Goal: Task Accomplishment & Management: Complete application form

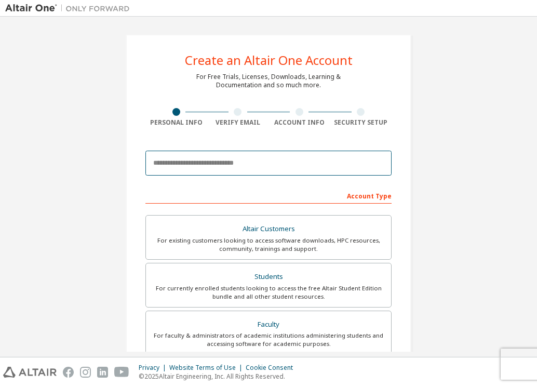
click at [204, 166] on input "email" at bounding box center [268, 163] width 246 height 25
paste input "**********"
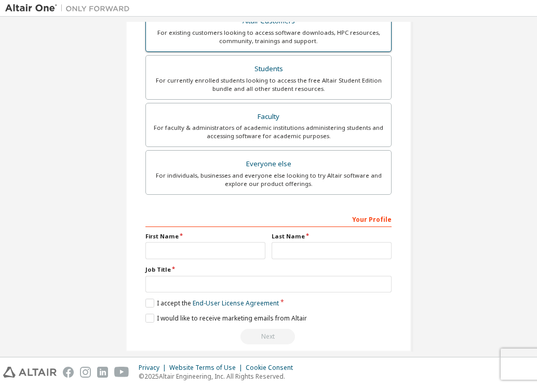
scroll to position [220, 0]
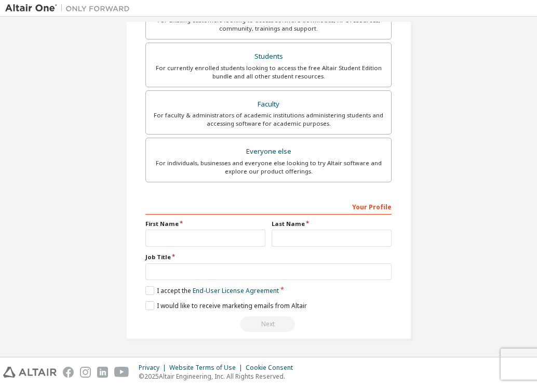
type input "**********"
click at [221, 241] on input "text" at bounding box center [205, 238] width 120 height 17
type input "******"
drag, startPoint x: 308, startPoint y: 252, endPoint x: 313, endPoint y: 250, distance: 6.1
click at [313, 250] on div "Your Profile First Name ****** Last Name Job Title Please provide State/Provinc…" at bounding box center [268, 265] width 246 height 135
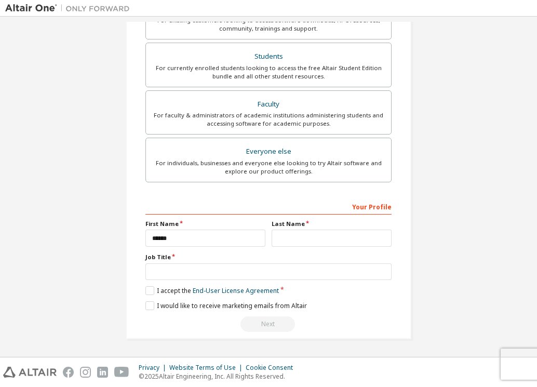
drag, startPoint x: 313, startPoint y: 250, endPoint x: 317, endPoint y: 246, distance: 5.5
click at [316, 247] on div "Your Profile First Name ****** Last Name Job Title Please provide State/Provinc…" at bounding box center [268, 265] width 246 height 135
click at [317, 246] on input "text" at bounding box center [332, 238] width 120 height 17
type input "*********"
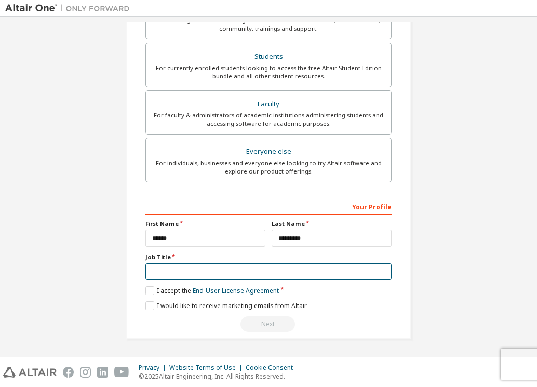
drag, startPoint x: 286, startPoint y: 279, endPoint x: 280, endPoint y: 276, distance: 6.5
click at [280, 276] on input "text" at bounding box center [268, 271] width 246 height 17
click at [157, 275] on input "*******" at bounding box center [268, 271] width 246 height 17
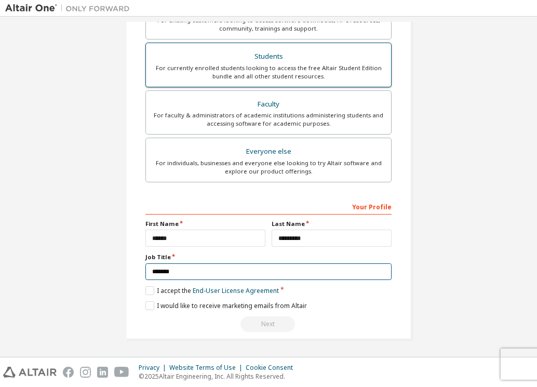
type input "*******"
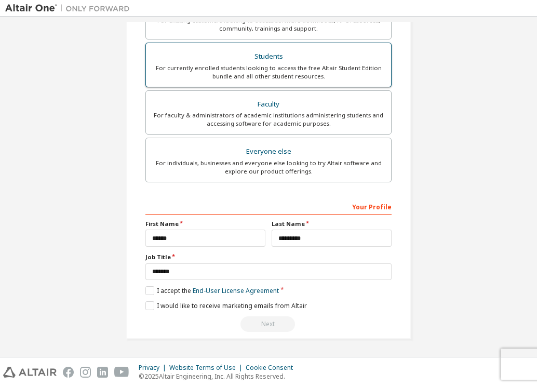
click at [212, 68] on div "For currently enrolled students looking to access the free Altair Student Editi…" at bounding box center [268, 72] width 233 height 17
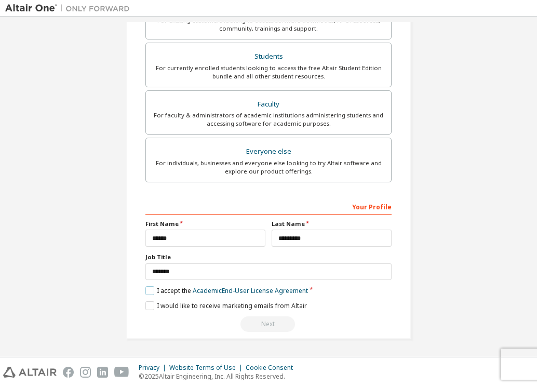
click at [146, 291] on label "I accept the Academic End-User License Agreement" at bounding box center [226, 290] width 163 height 9
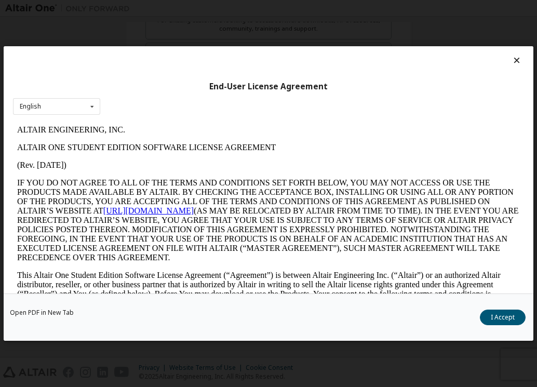
scroll to position [0, 0]
click at [507, 313] on button "I Accept" at bounding box center [503, 318] width 46 height 16
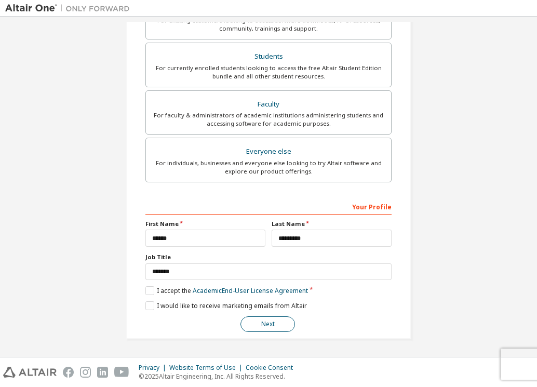
click at [262, 325] on button "Next" at bounding box center [268, 324] width 55 height 16
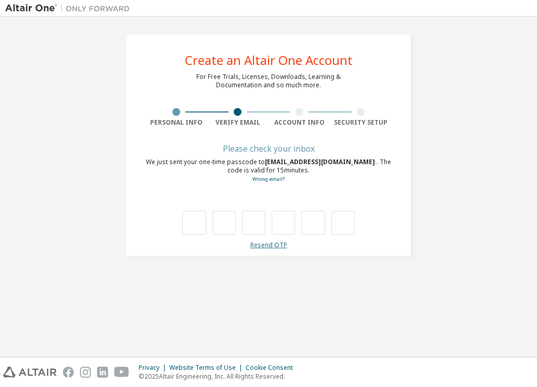
click at [257, 247] on link "Resend OTP" at bounding box center [268, 245] width 37 height 9
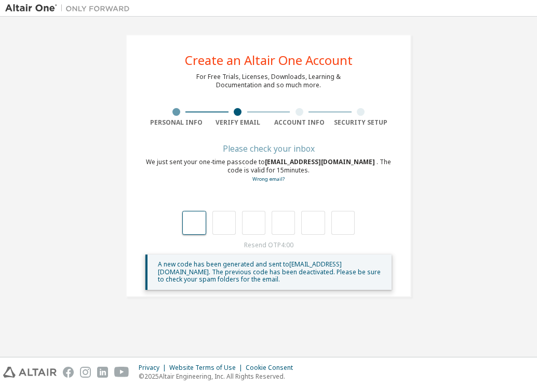
click at [198, 227] on input "text" at bounding box center [193, 223] width 23 height 24
type input "*"
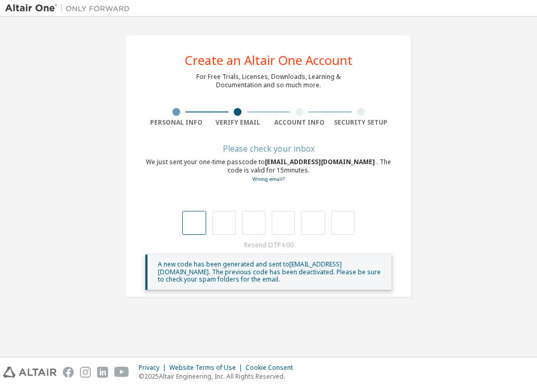
type input "*"
click at [258, 252] on div "Resend OTP 3:56 A new code has been generated and sent to [EMAIL_ADDRESS][DOMAI…" at bounding box center [268, 265] width 246 height 49
click at [259, 202] on div "Wrong code. Please try again" at bounding box center [268, 194] width 105 height 21
click at [260, 197] on div "Wrong code. Please try again" at bounding box center [268, 194] width 105 height 21
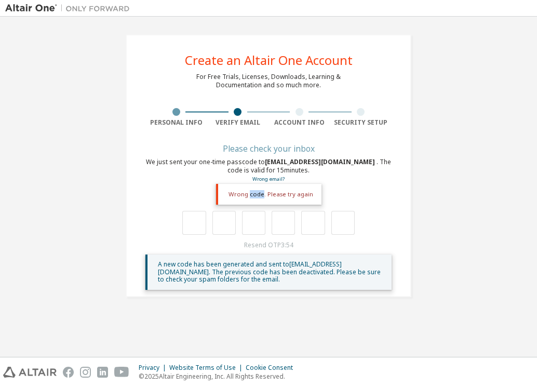
click at [260, 197] on div "Wrong code. Please try again" at bounding box center [268, 194] width 105 height 21
click at [319, 191] on div "Wrong code. Please try again" at bounding box center [268, 194] width 105 height 21
click at [401, 191] on div "**********" at bounding box center [269, 165] width 286 height 263
click at [251, 148] on div "Please check your inbox" at bounding box center [268, 148] width 246 height 6
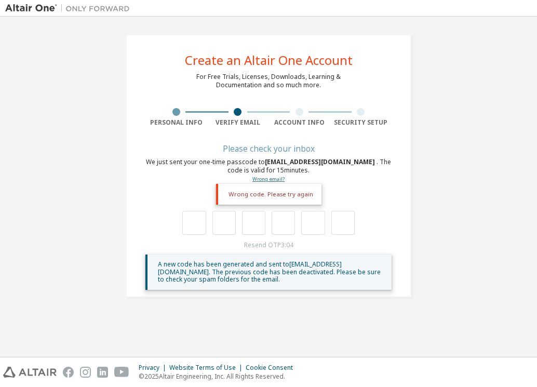
click at [272, 182] on link "Wrong email?" at bounding box center [268, 179] width 32 height 7
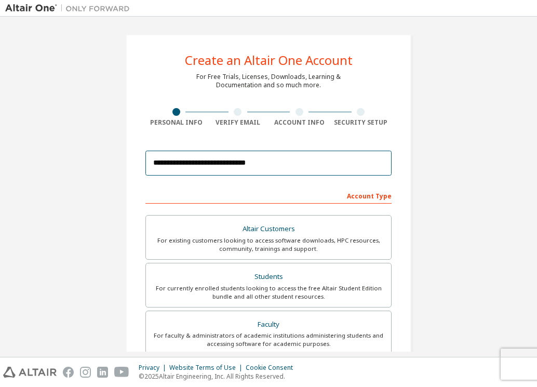
drag, startPoint x: 271, startPoint y: 158, endPoint x: -9, endPoint y: 161, distance: 280.0
click at [0, 161] on html "**********" at bounding box center [268, 193] width 537 height 387
paste input "email"
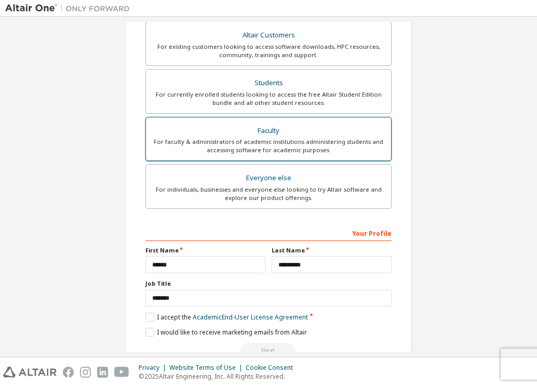
scroll to position [220, 0]
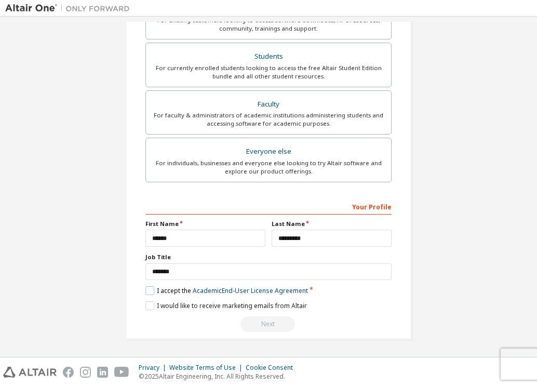
click at [148, 289] on label "I accept the Academic End-User License Agreement" at bounding box center [226, 290] width 163 height 9
click at [149, 289] on label "I accept the Academic End-User License Agreement" at bounding box center [226, 290] width 163 height 9
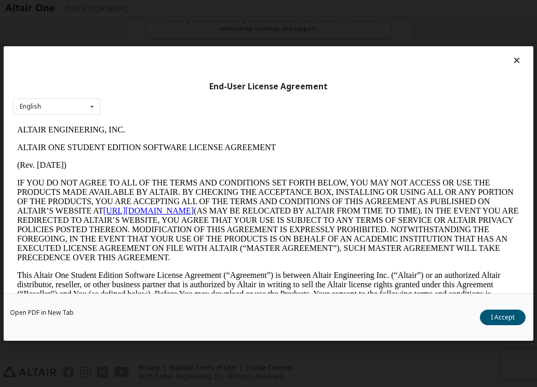
scroll to position [0, 0]
click at [503, 321] on button "I Accept" at bounding box center [503, 318] width 46 height 16
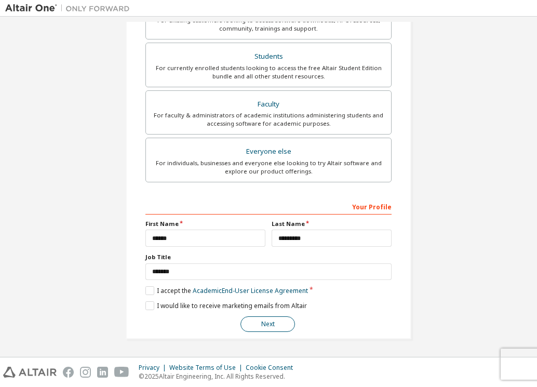
click at [255, 322] on button "Next" at bounding box center [268, 324] width 55 height 16
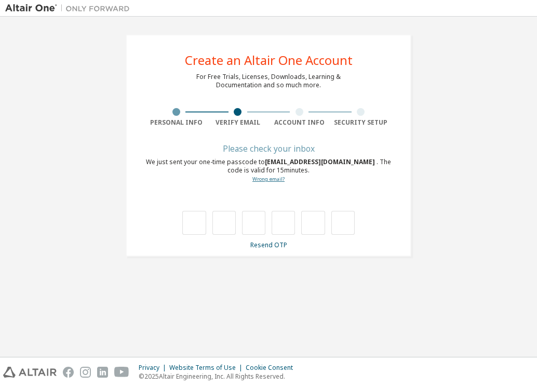
click at [263, 182] on link "Wrong email?" at bounding box center [268, 179] width 32 height 7
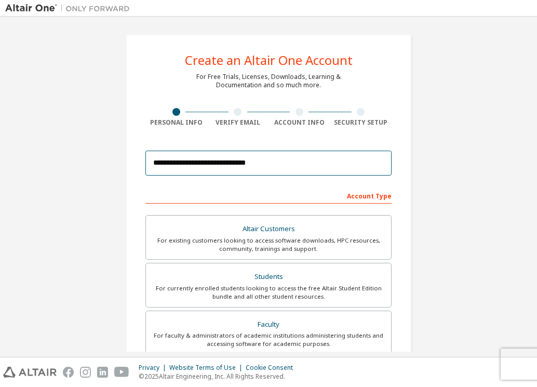
drag, startPoint x: 267, startPoint y: 164, endPoint x: -9, endPoint y: 128, distance: 278.8
click at [0, 128] on html "**********" at bounding box center [268, 193] width 537 height 387
paste input "email"
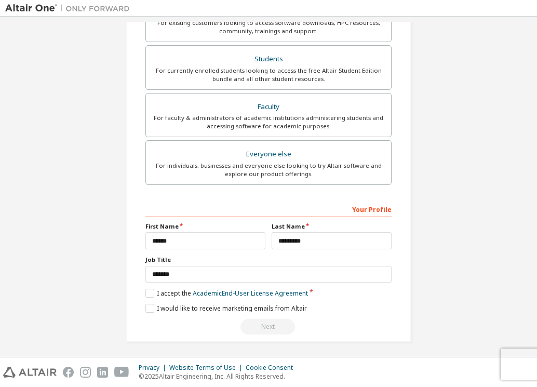
scroll to position [220, 0]
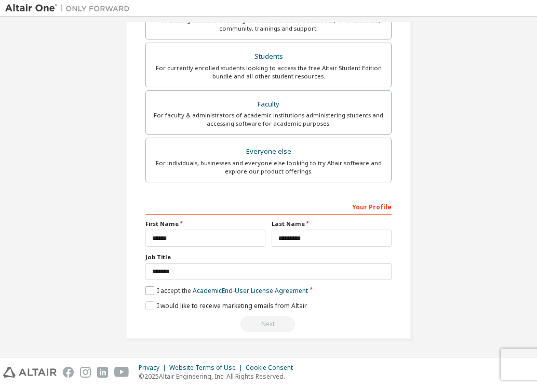
type input "**********"
click at [176, 289] on label "I accept the Academic End-User License Agreement" at bounding box center [226, 290] width 163 height 9
click at [149, 292] on label "I accept the Academic End-User License Agreement" at bounding box center [226, 290] width 163 height 9
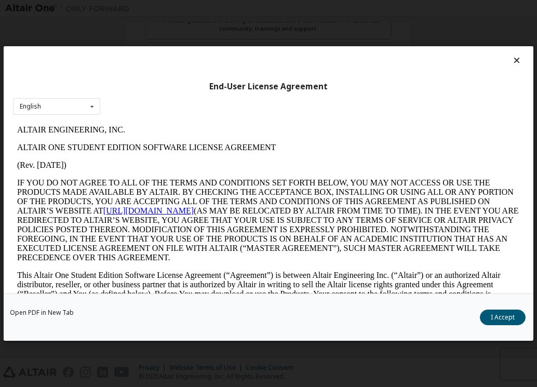
scroll to position [0, 0]
click at [512, 323] on button "I Accept" at bounding box center [503, 318] width 46 height 16
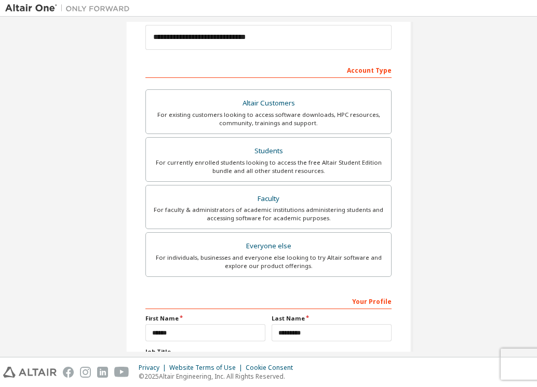
scroll to position [220, 0]
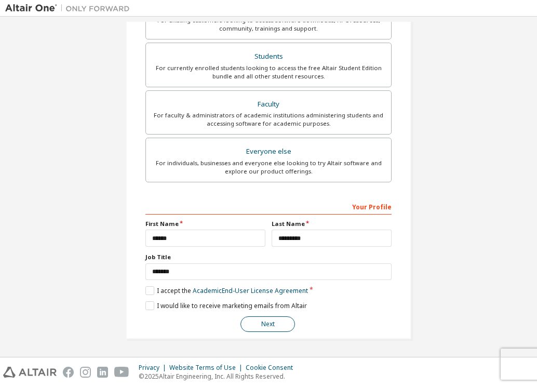
click at [257, 325] on button "Next" at bounding box center [268, 324] width 55 height 16
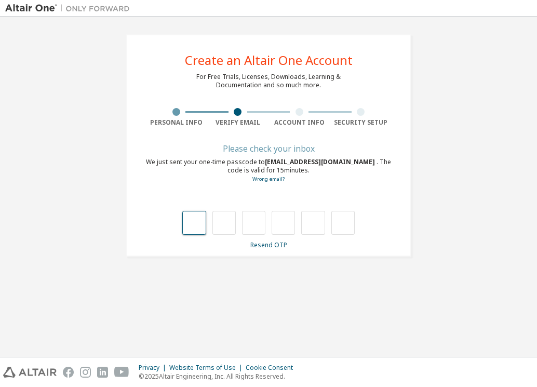
type input "*"
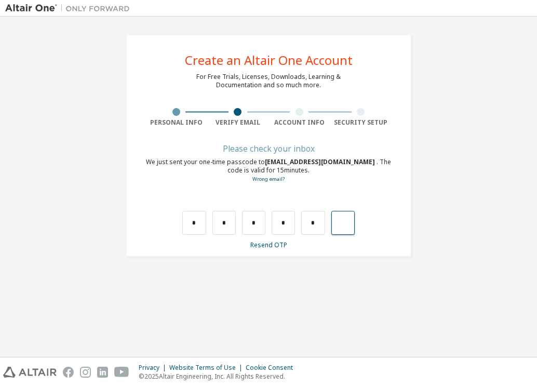
type input "*"
click at [328, 224] on div at bounding box center [268, 223] width 185 height 24
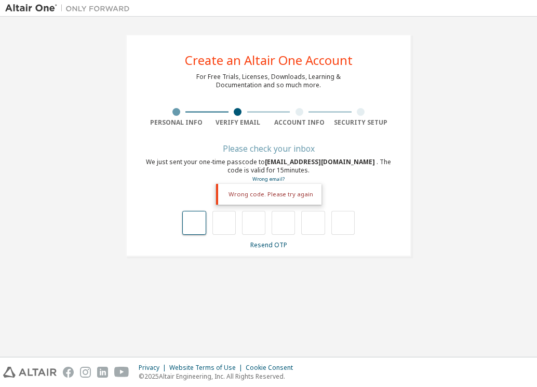
click at [193, 220] on input "text" at bounding box center [193, 223] width 23 height 24
type input "*"
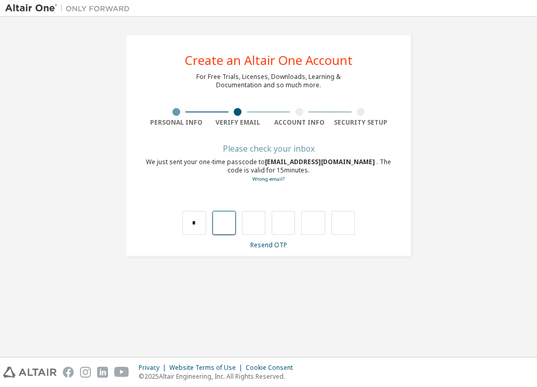
type input "*"
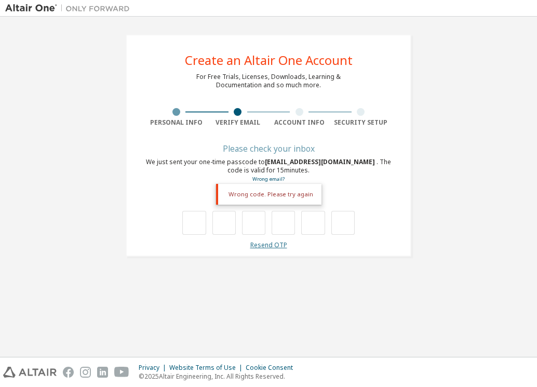
click at [275, 244] on link "Resend OTP" at bounding box center [268, 245] width 37 height 9
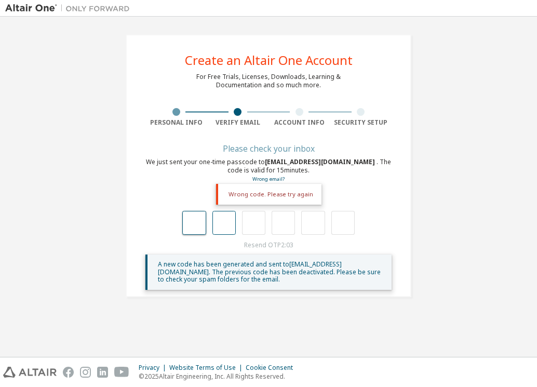
drag, startPoint x: 196, startPoint y: 218, endPoint x: 217, endPoint y: 211, distance: 21.4
click at [196, 219] on input "text" at bounding box center [193, 223] width 23 height 24
type input "*"
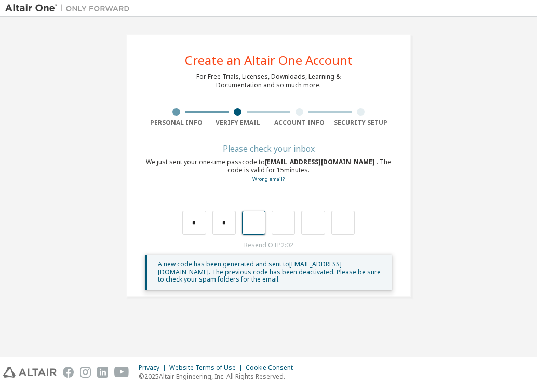
type input "*"
